Goal: Information Seeking & Learning: Check status

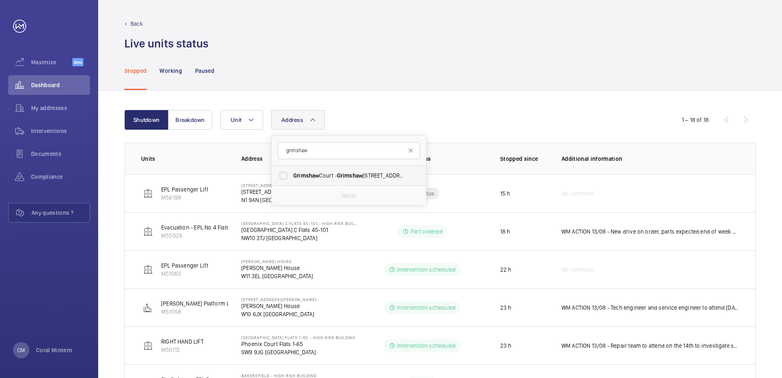
type input "grimshaw"
click at [301, 176] on span "Grimshaw" at bounding box center [306, 175] width 26 height 7
click at [292, 176] on input "[STREET_ADDRESS]" at bounding box center [283, 175] width 16 height 16
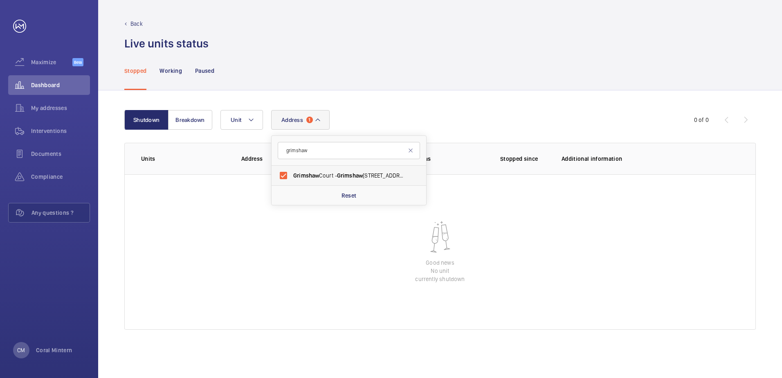
click at [386, 176] on span "[STREET_ADDRESS]" at bounding box center [349, 175] width 113 height 8
click at [292, 176] on input "[STREET_ADDRESS]" at bounding box center [283, 175] width 16 height 16
checkbox input "false"
